Goal: Obtain resource: Obtain resource

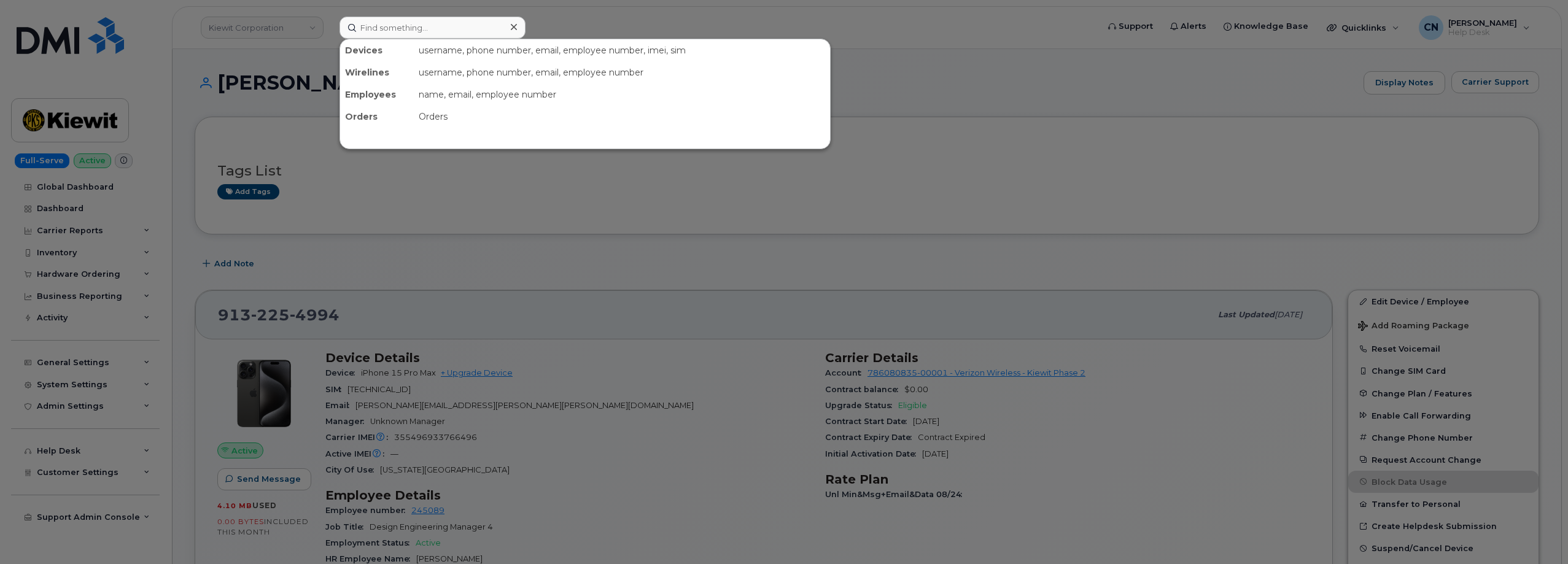
click at [420, 24] on input at bounding box center [433, 28] width 186 height 22
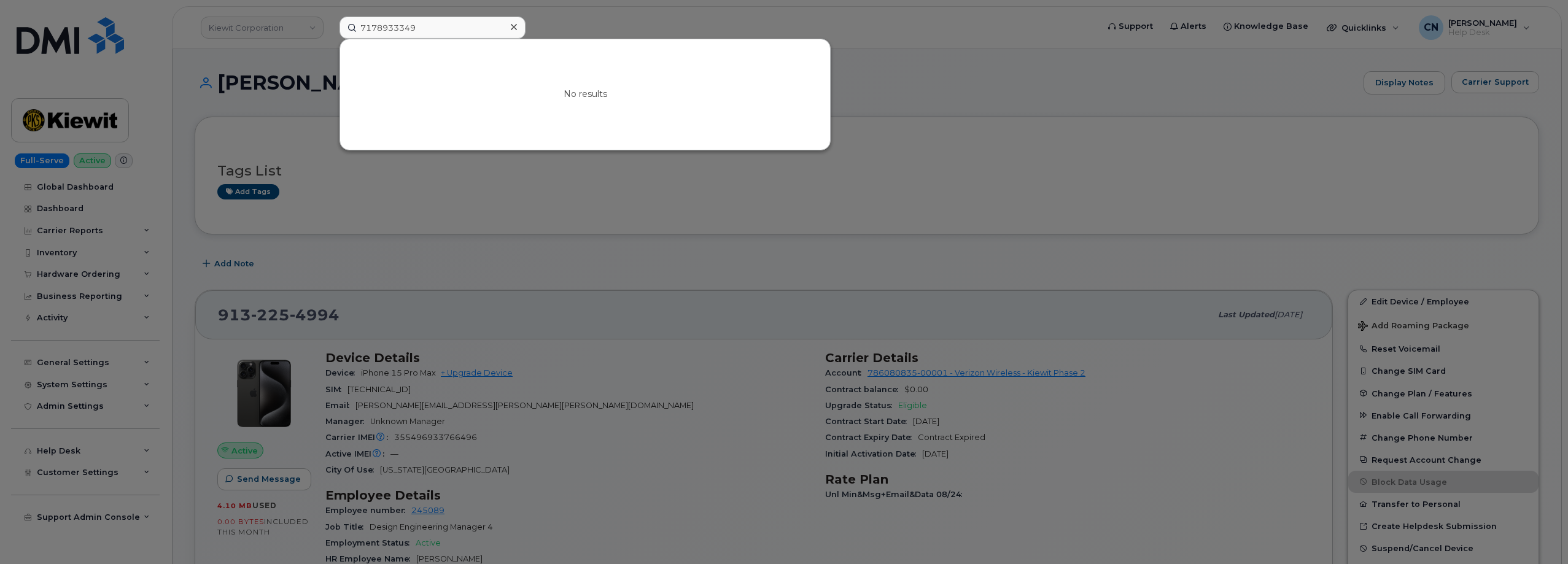
click at [294, 115] on div at bounding box center [784, 282] width 1568 height 564
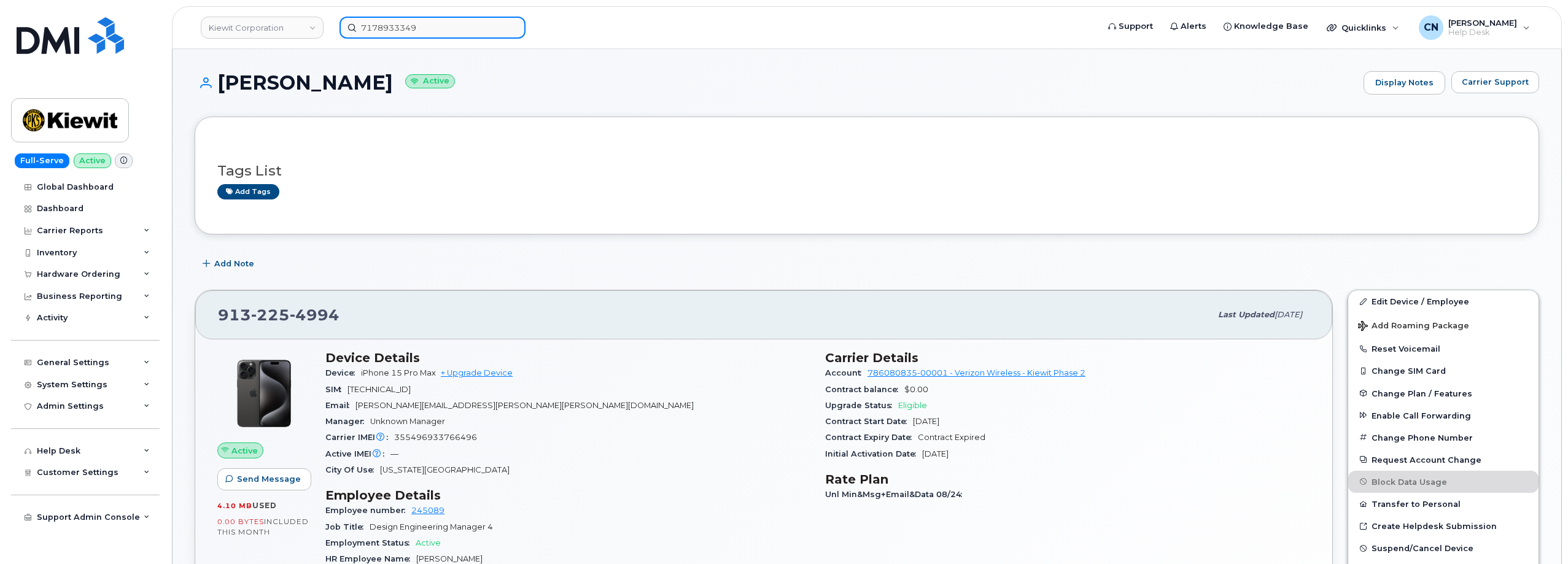
click at [330, 33] on div "7178933349" at bounding box center [714, 28] width 770 height 22
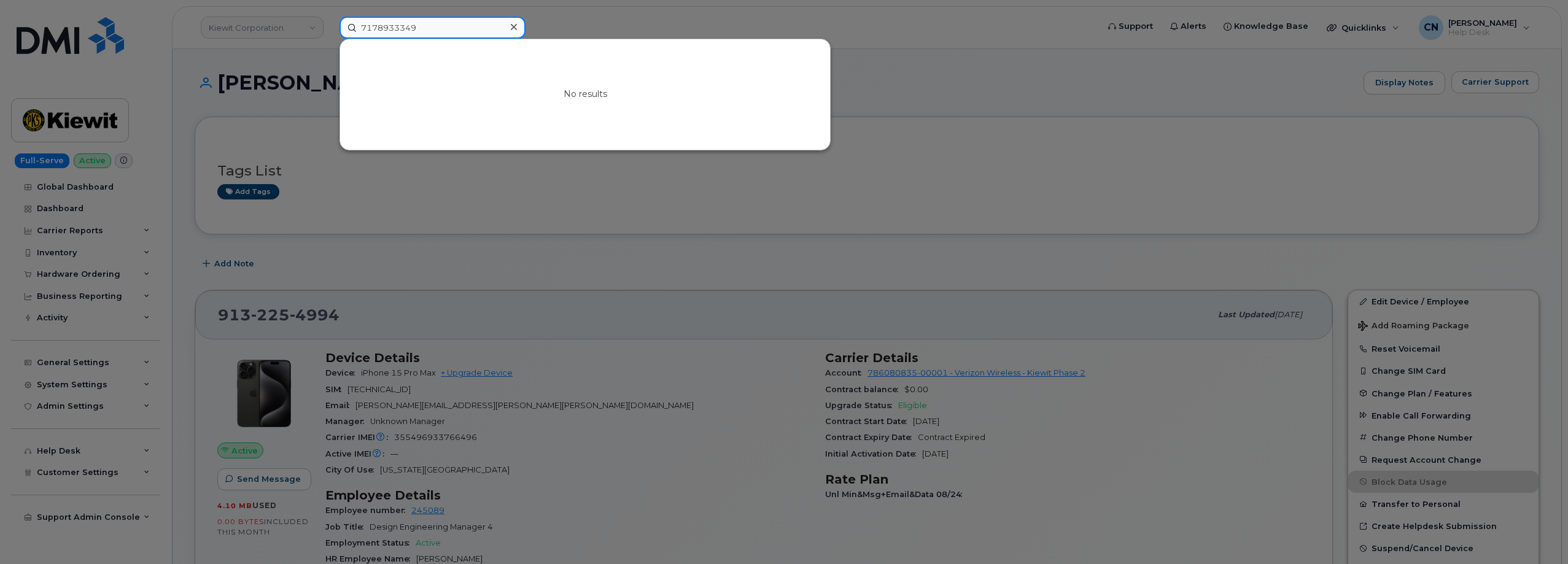
paste input "3538179070060746"
type input "3538179070060746"
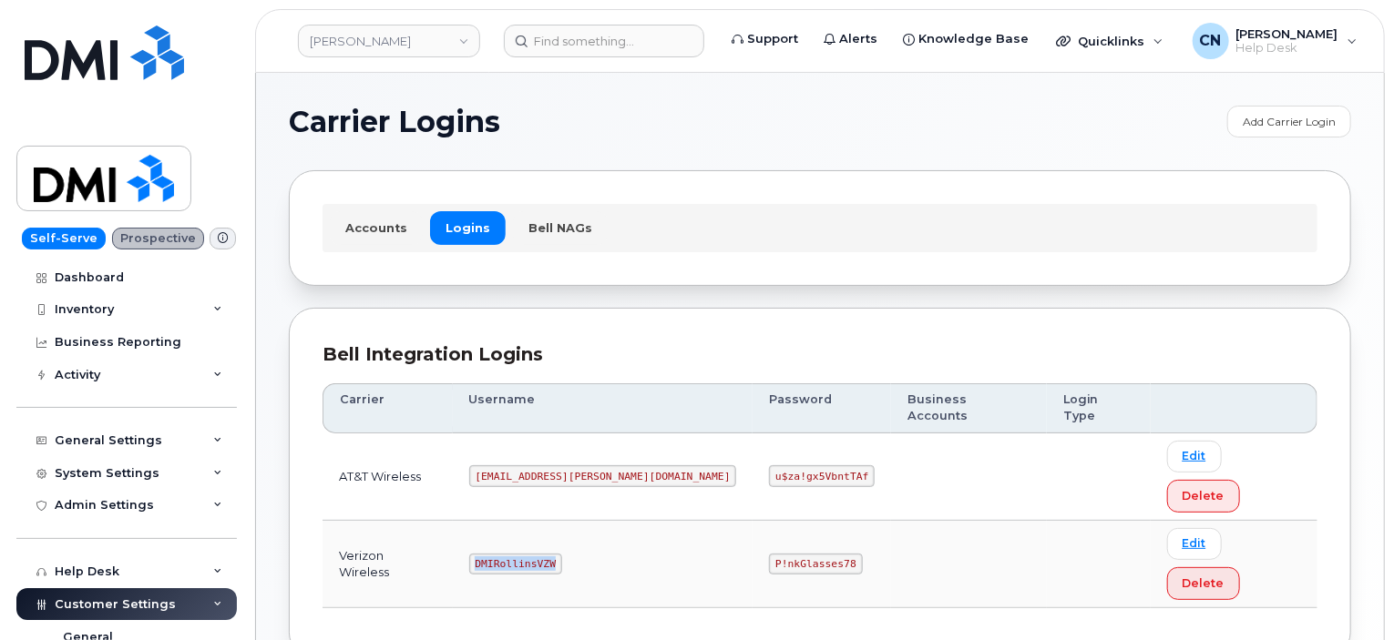
drag, startPoint x: 496, startPoint y: 486, endPoint x: 581, endPoint y: 491, distance: 85.8
click at [581, 521] on td "DMIRollinsVZW" at bounding box center [603, 564] width 301 height 87
drag, startPoint x: 689, startPoint y: 491, endPoint x: 805, endPoint y: 484, distance: 116.8
click at [792, 521] on td "P!nkGlasses78" at bounding box center [822, 564] width 138 height 87
copy code "P!nkGlasses78"
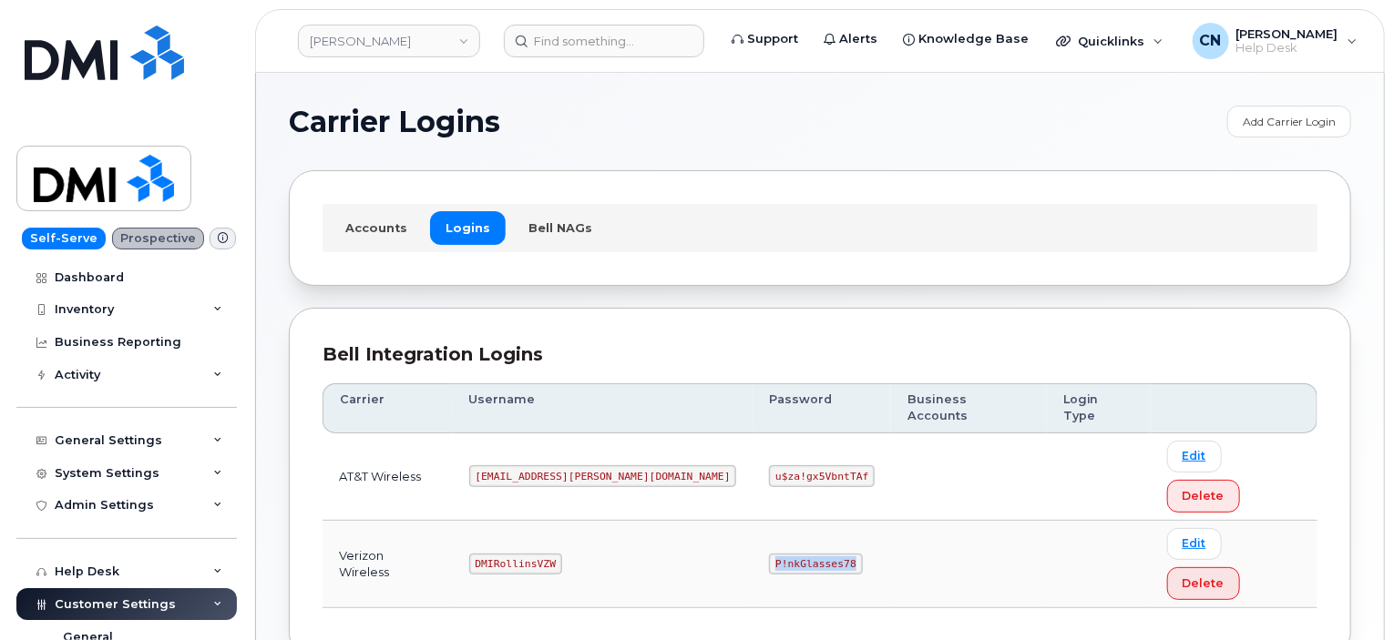
copy code "P!nkGlasses78"
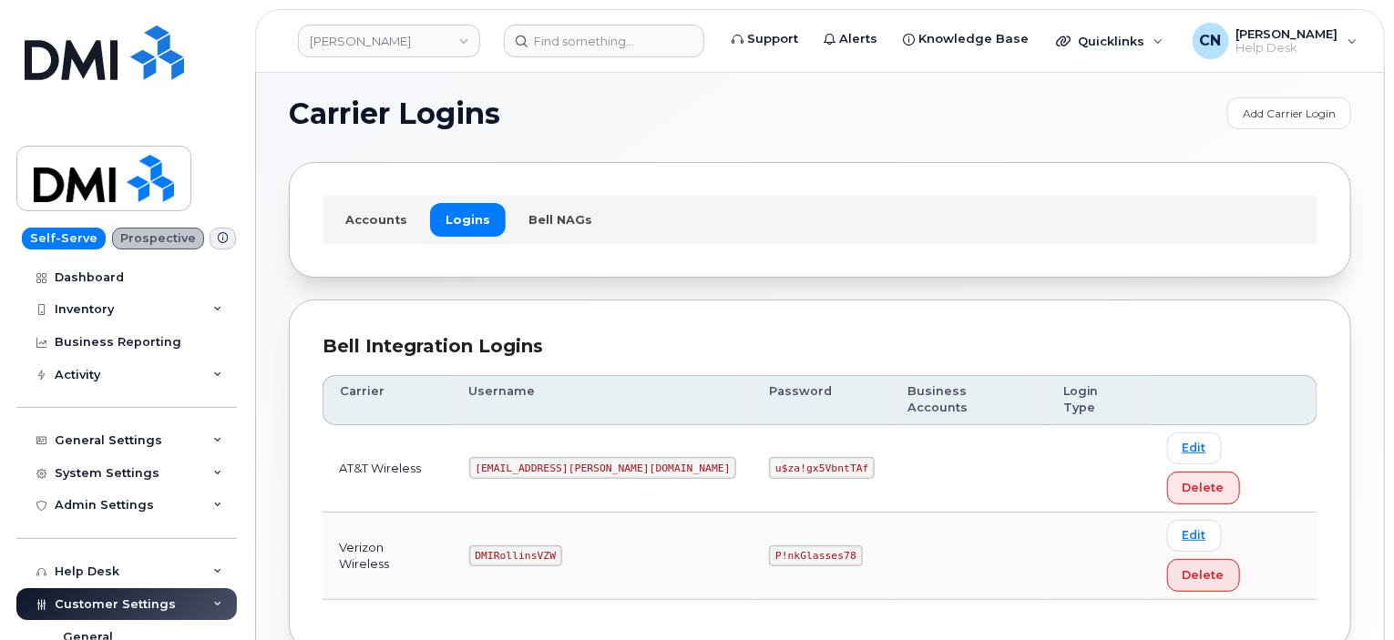
scroll to position [26, 0]
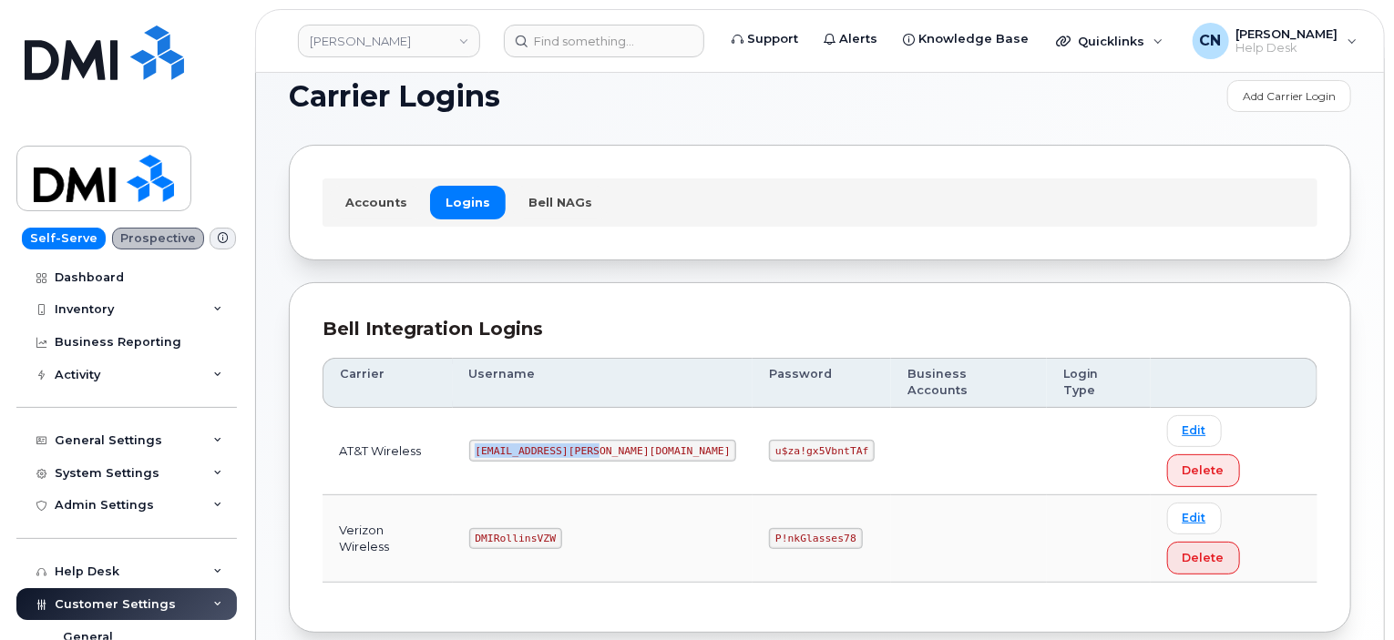
drag, startPoint x: 497, startPoint y: 415, endPoint x: 618, endPoint y: 413, distance: 120.3
click at [618, 440] on code "[EMAIL_ADDRESS][PERSON_NAME][DOMAIN_NAME]" at bounding box center [603, 451] width 268 height 22
copy code "[EMAIL_ADDRESS][PERSON_NAME][DOMAIN_NAME]"
drag, startPoint x: 690, startPoint y: 417, endPoint x: 811, endPoint y: 431, distance: 121.9
click at [811, 431] on td "u$za!gx5VbntTAf" at bounding box center [822, 451] width 138 height 87
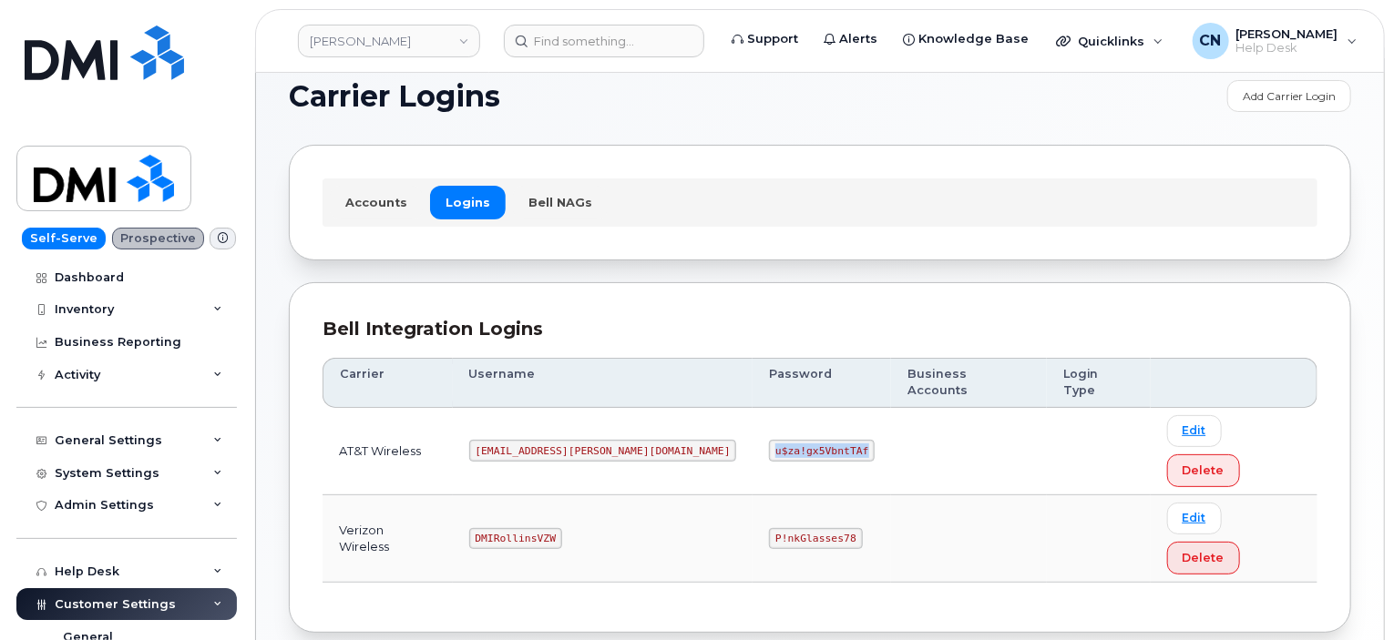
copy code "u$za!gx5VbntTAf"
